Goal: Task Accomplishment & Management: Complete application form

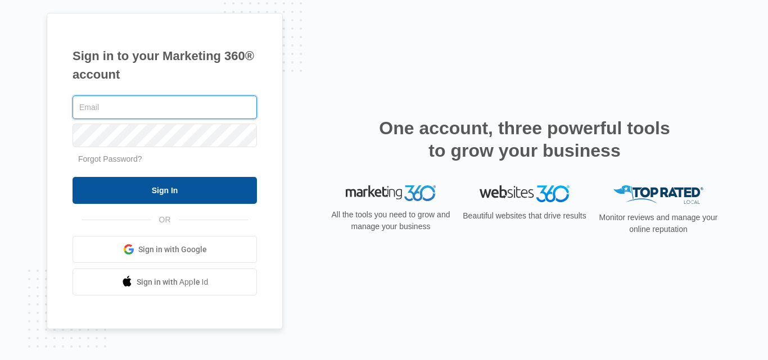
type input "[PERSON_NAME][EMAIL_ADDRESS][DOMAIN_NAME]"
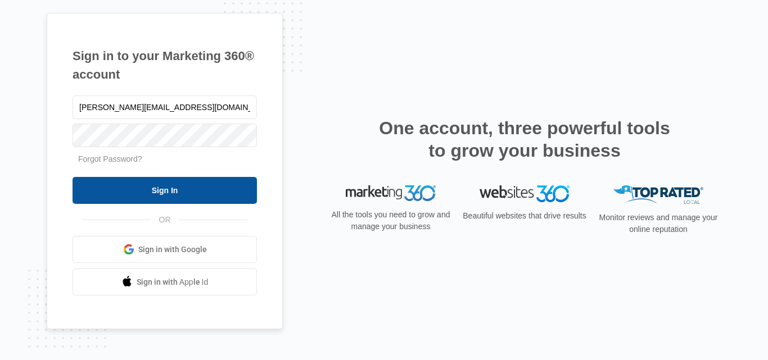
click at [174, 190] on input "Sign In" at bounding box center [164, 190] width 184 height 27
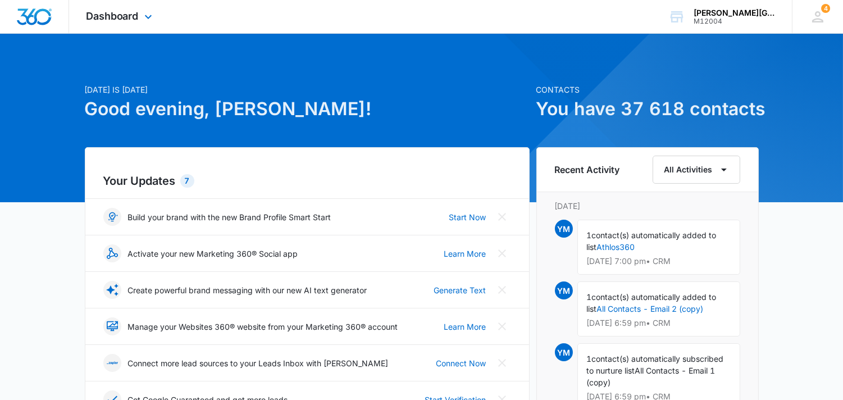
click at [139, 14] on div "Dashboard Apps Reputation Websites Forms CRM Email Social Content Ads Intellige…" at bounding box center [120, 16] width 103 height 33
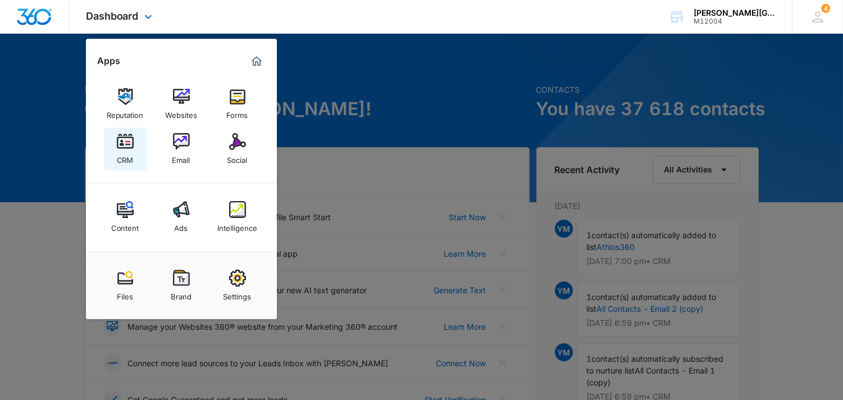
click at [130, 143] on img at bounding box center [125, 141] width 17 height 17
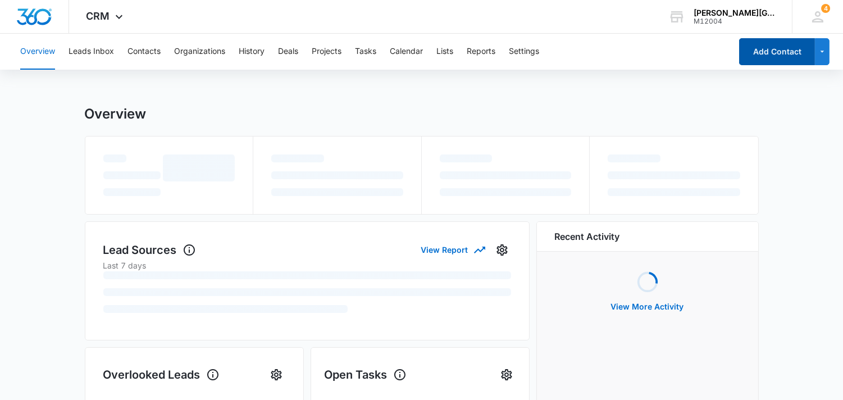
click at [775, 56] on button "Add Contact" at bounding box center [777, 51] width 76 height 27
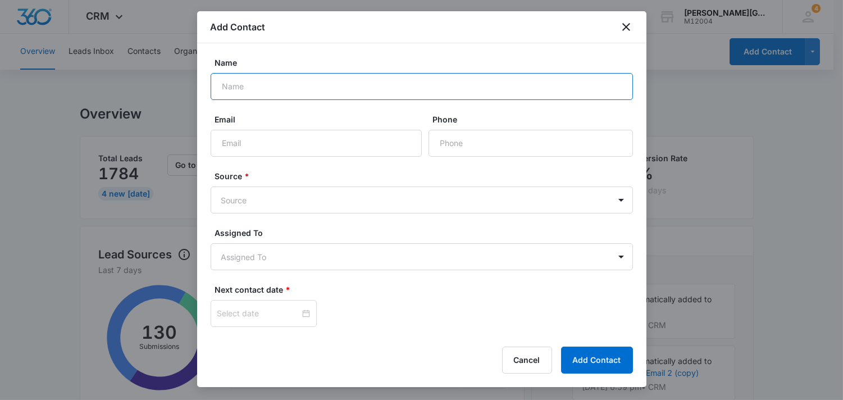
click at [312, 84] on input "Name" at bounding box center [422, 86] width 423 height 27
paste input "[PERSON_NAME]"
type input "[PERSON_NAME]"
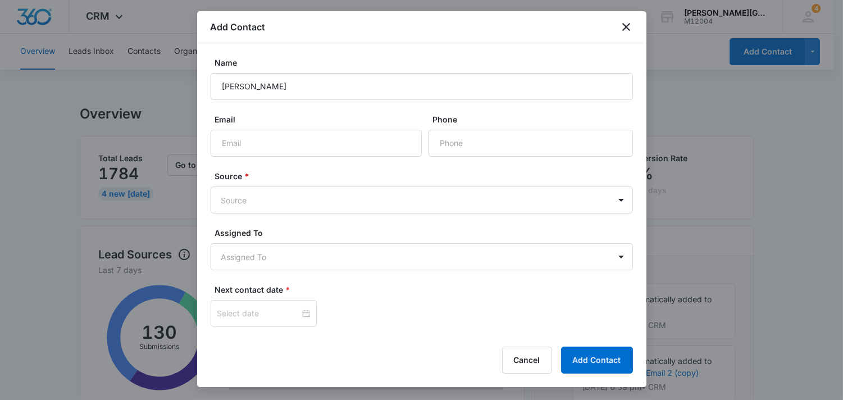
click at [305, 126] on div "Email" at bounding box center [316, 135] width 211 height 43
click at [298, 138] on input "Email" at bounding box center [316, 143] width 211 height 27
paste input "[EMAIL_ADDRESS][DOMAIN_NAME]"
type input "[EMAIL_ADDRESS][DOMAIN_NAME]"
click at [471, 141] on input "Phone" at bounding box center [531, 143] width 205 height 27
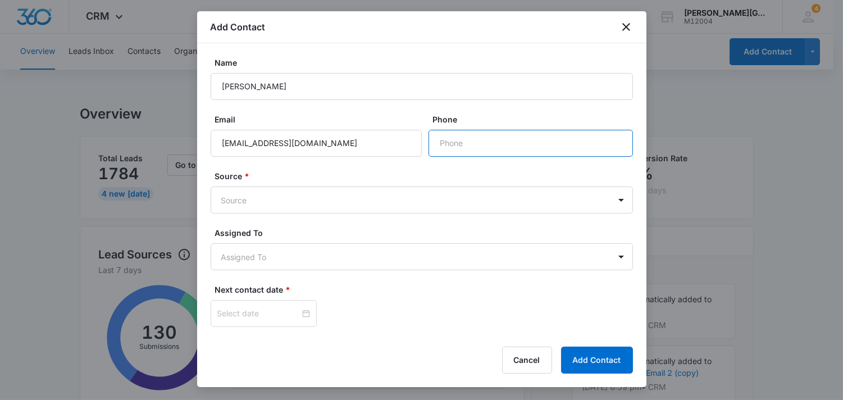
click at [492, 142] on input "Phone" at bounding box center [531, 143] width 205 height 27
paste input "[PHONE_NUMBER]"
type input "[PHONE_NUMBER]"
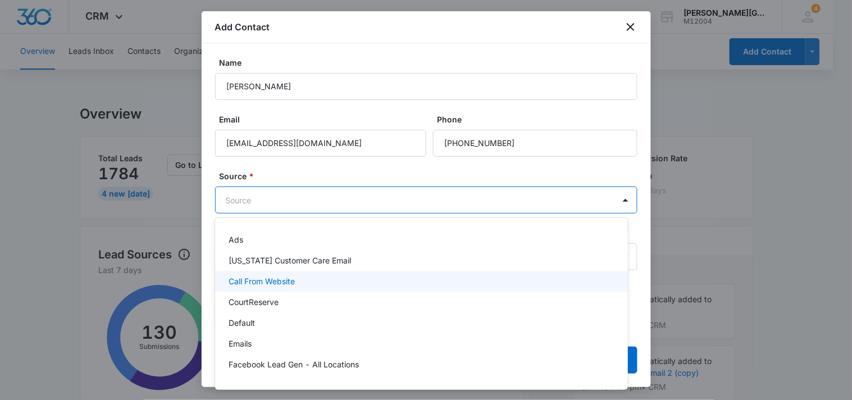
click at [310, 283] on div "Call From Website" at bounding box center [421, 281] width 384 height 12
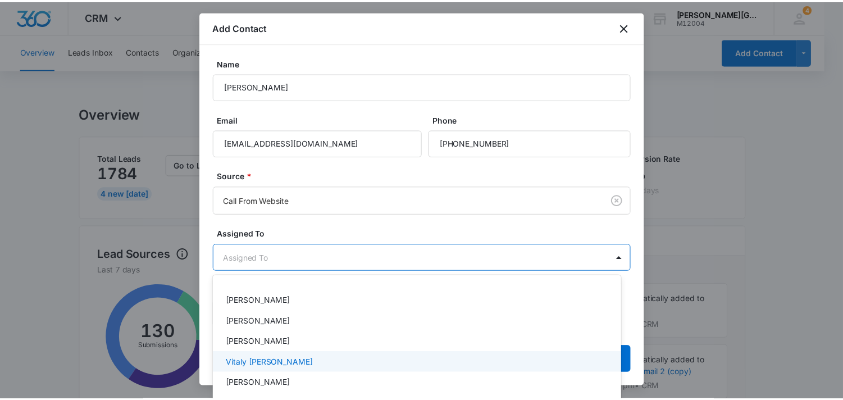
scroll to position [125, 0]
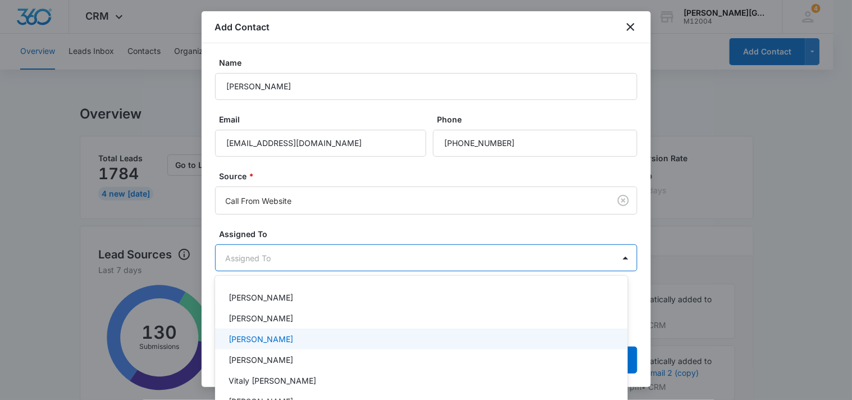
click at [333, 338] on div "[PERSON_NAME]" at bounding box center [421, 339] width 384 height 12
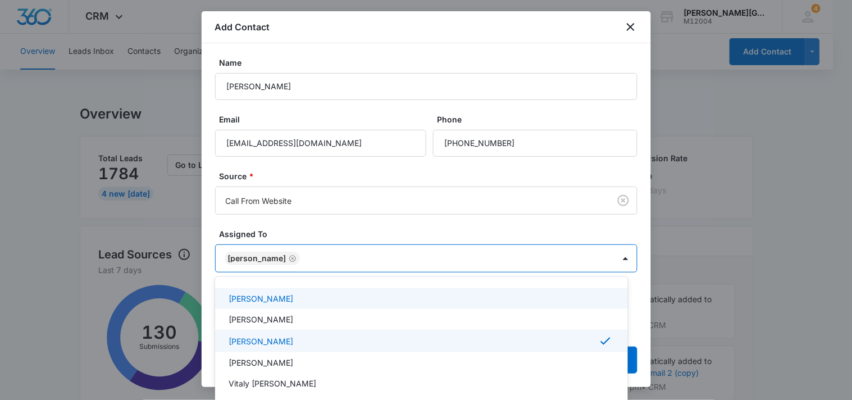
drag, startPoint x: 441, startPoint y: 234, endPoint x: 467, endPoint y: 225, distance: 27.4
click at [441, 233] on div at bounding box center [426, 200] width 852 height 400
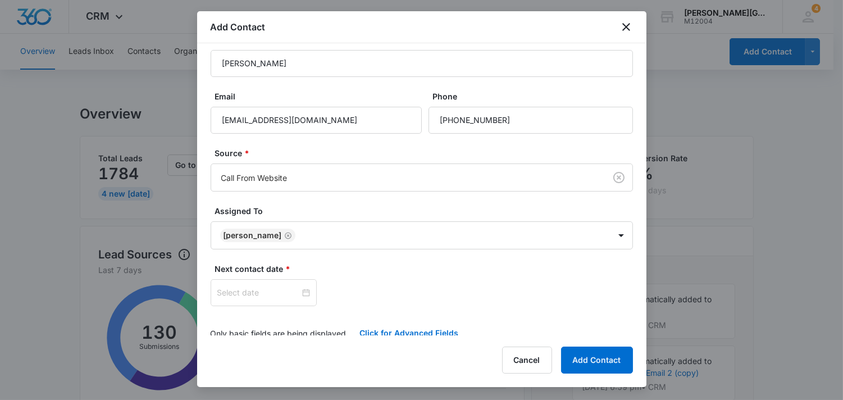
scroll to position [34, 0]
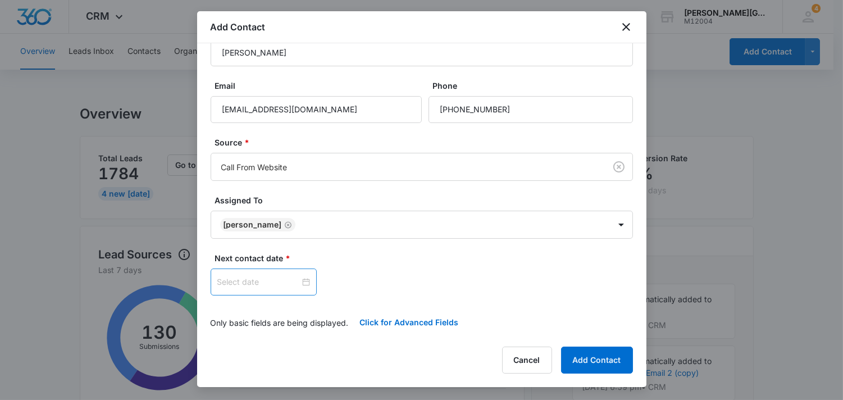
click at [265, 281] on input at bounding box center [258, 282] width 83 height 12
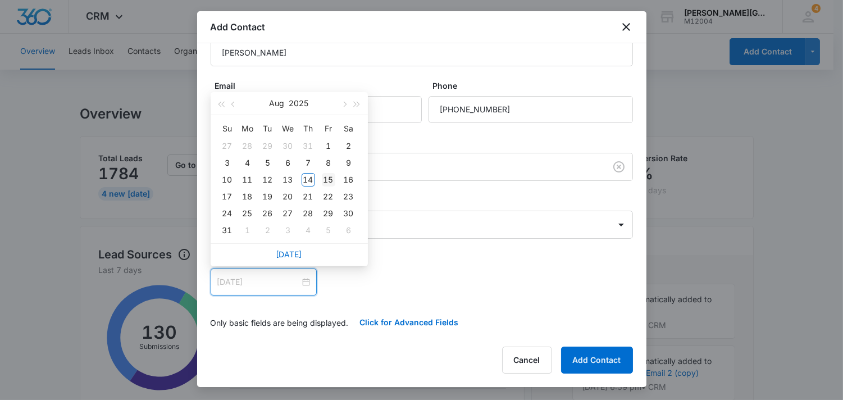
click at [332, 173] on div "15" at bounding box center [328, 179] width 13 height 13
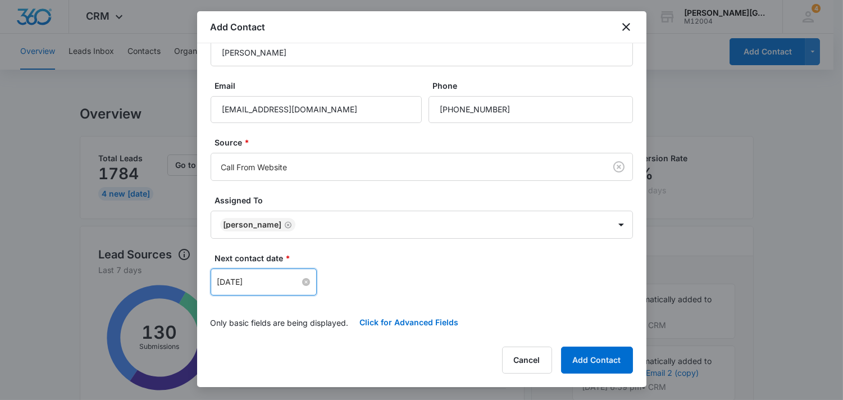
click at [270, 283] on input "[DATE]" at bounding box center [258, 282] width 83 height 12
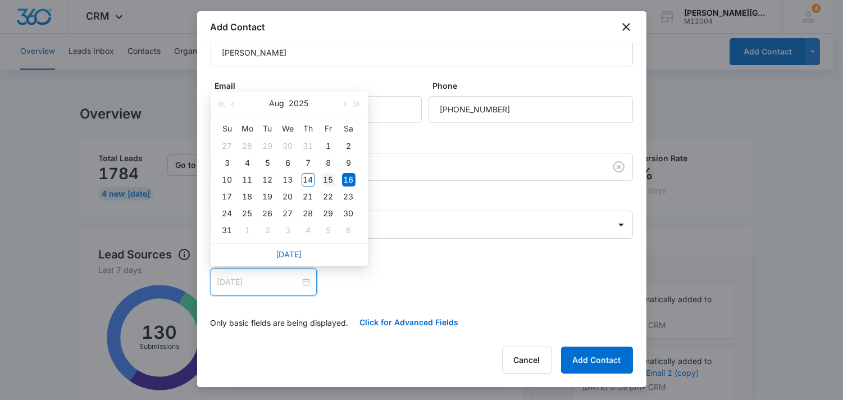
type input "[DATE]"
click at [325, 176] on div "15" at bounding box center [328, 179] width 13 height 13
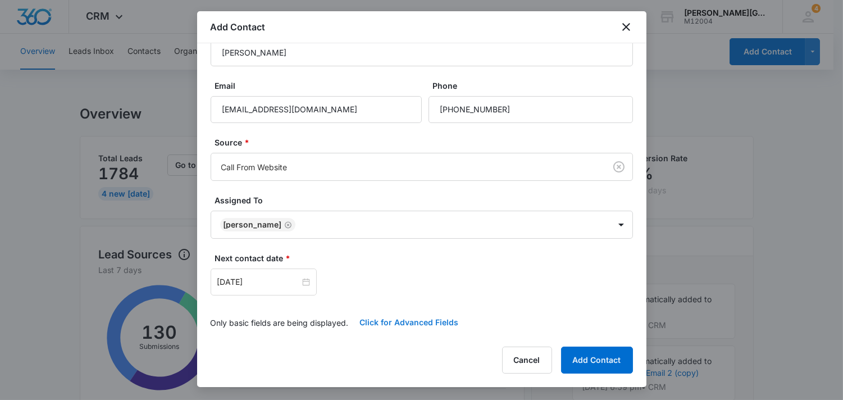
click at [418, 322] on button "Click for Advanced Fields" at bounding box center [409, 322] width 121 height 27
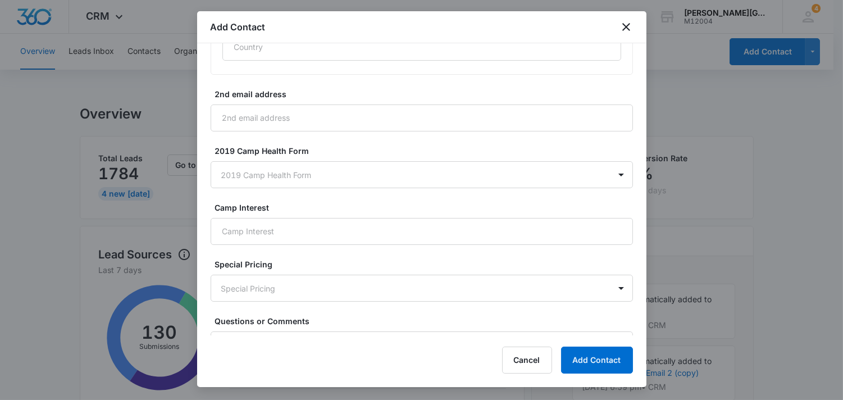
scroll to position [990, 0]
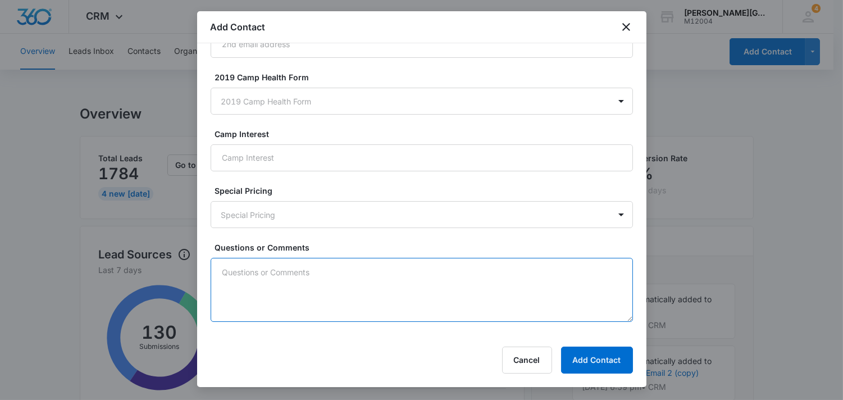
click at [408, 283] on textarea "Questions or Comments" at bounding box center [422, 290] width 423 height 64
paste textarea "I just called, please connect me with the client coordinator so I can get more …"
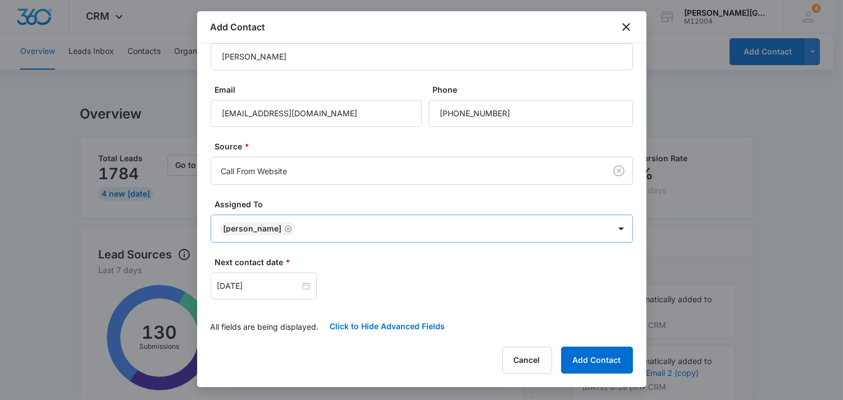
scroll to position [0, 0]
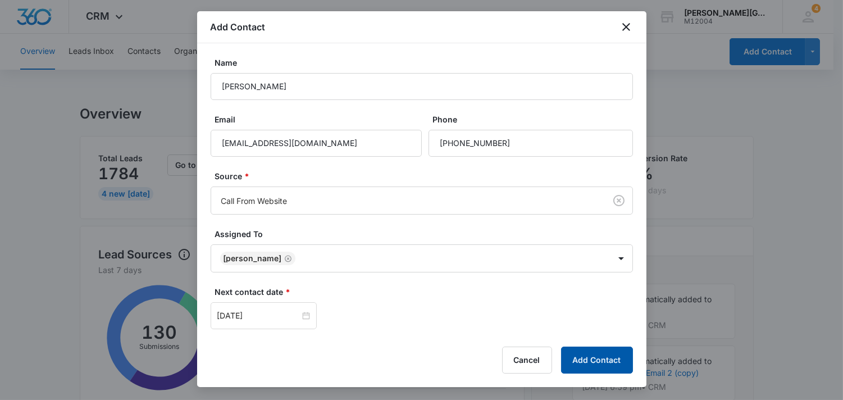
type textarea "I just called, please connect me with the client coordinator so I can get more …"
click at [580, 352] on button "Add Contact" at bounding box center [597, 360] width 72 height 27
